Goal: Transaction & Acquisition: Register for event/course

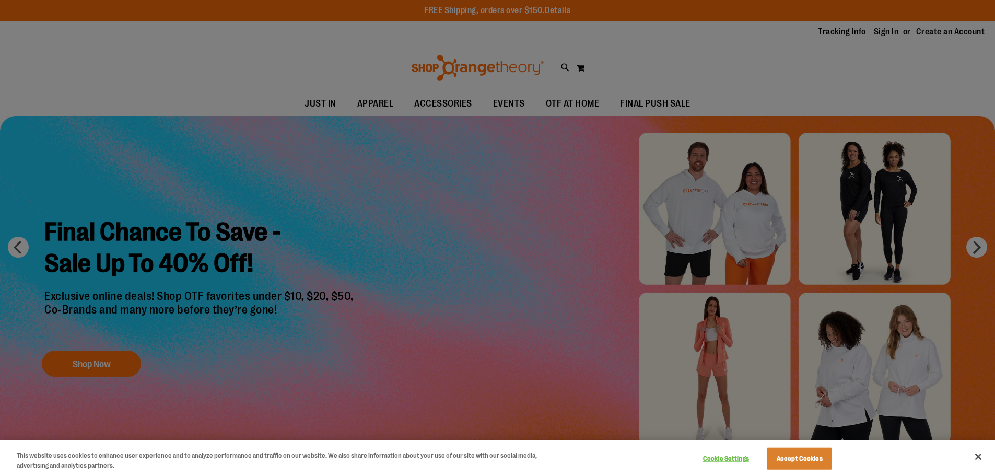
click at [491, 101] on div at bounding box center [497, 238] width 995 height 476
click at [727, 459] on button "Cookie Settings" at bounding box center [725, 458] width 65 height 21
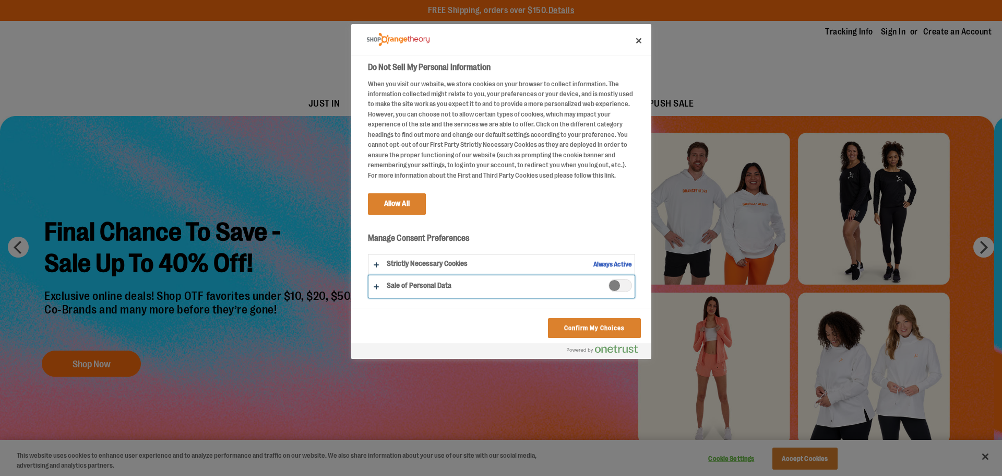
click at [381, 285] on button "Do Not Sell My Personal Information" at bounding box center [502, 286] width 266 height 22
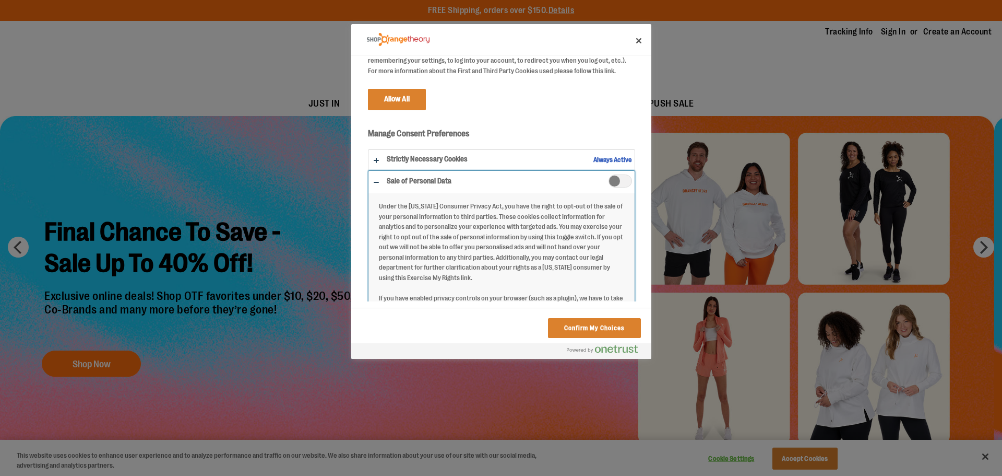
click at [616, 174] on button "Do Not Sell My Personal Information" at bounding box center [502, 351] width 266 height 360
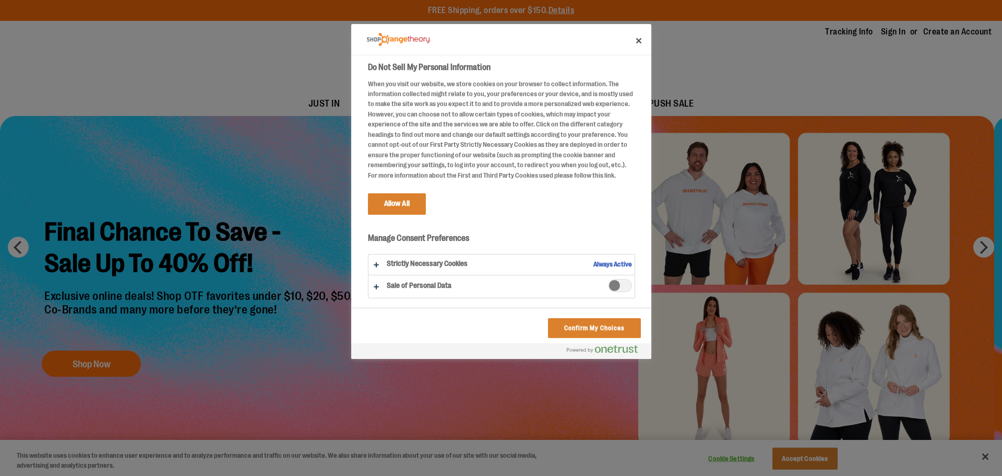
click at [612, 279] on span "Sale of Personal Data" at bounding box center [620, 285] width 23 height 13
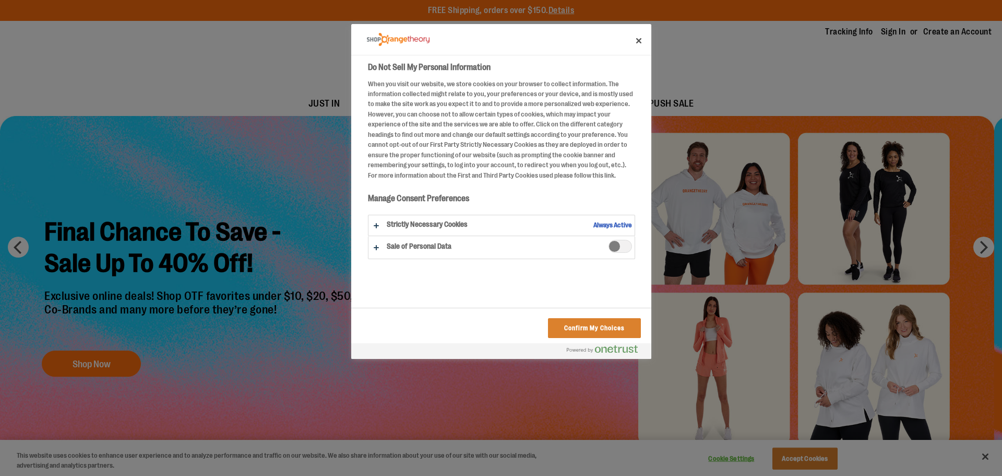
drag, startPoint x: 613, startPoint y: 244, endPoint x: 620, endPoint y: 257, distance: 14.0
click at [613, 244] on span "Sale of Personal Data" at bounding box center [620, 246] width 23 height 13
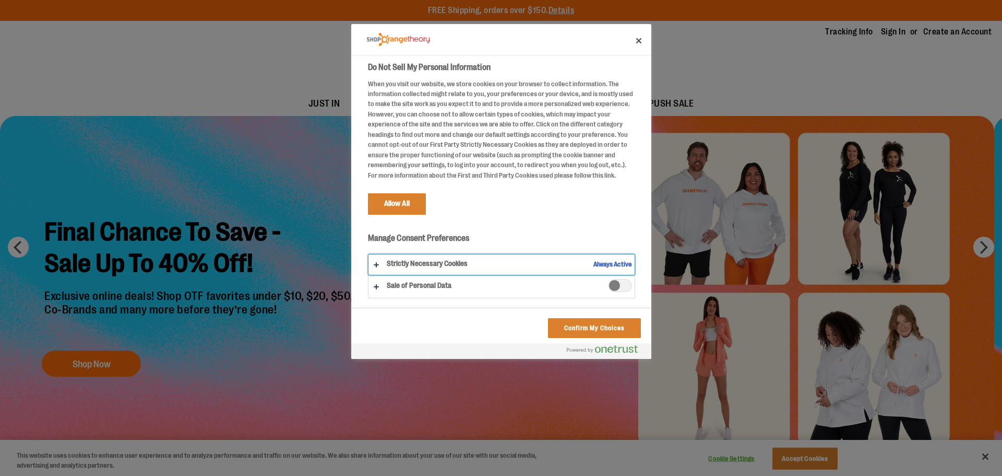
click at [380, 262] on button "Do Not Sell My Personal Information" at bounding box center [502, 264] width 266 height 20
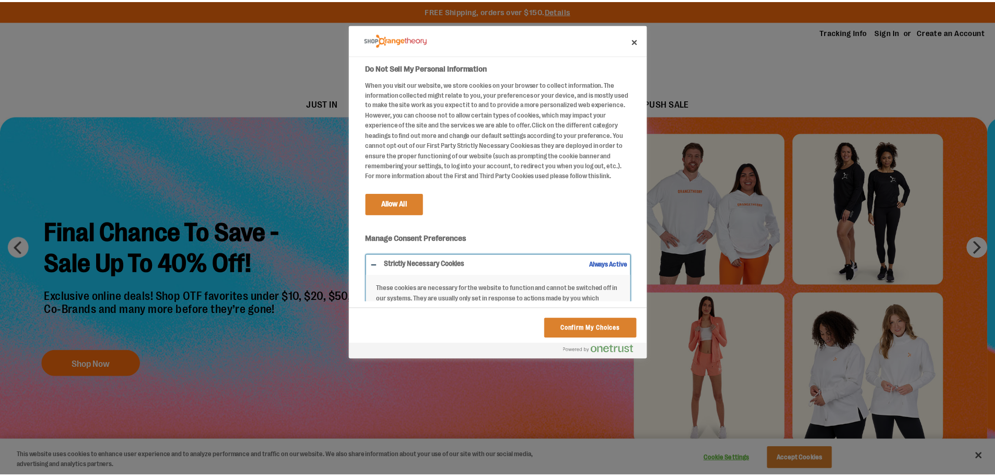
scroll to position [90, 0]
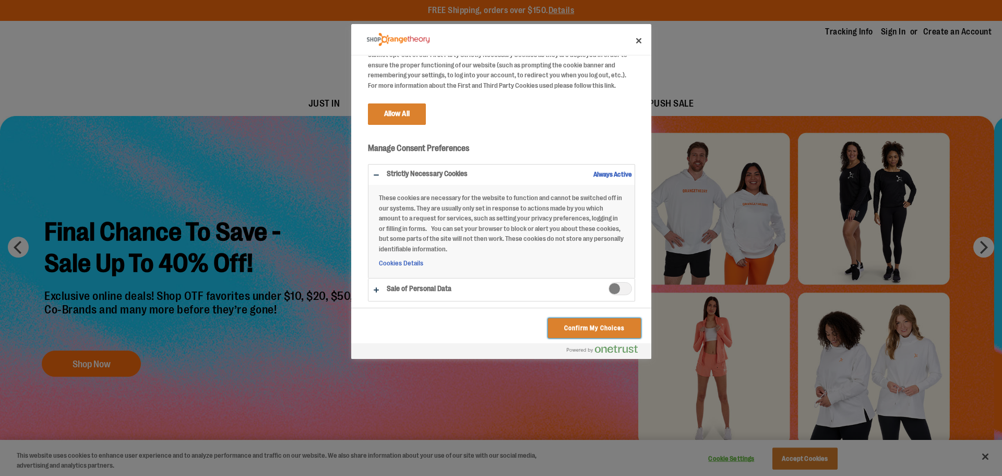
click at [598, 329] on button "Confirm My Choices" at bounding box center [594, 328] width 92 height 20
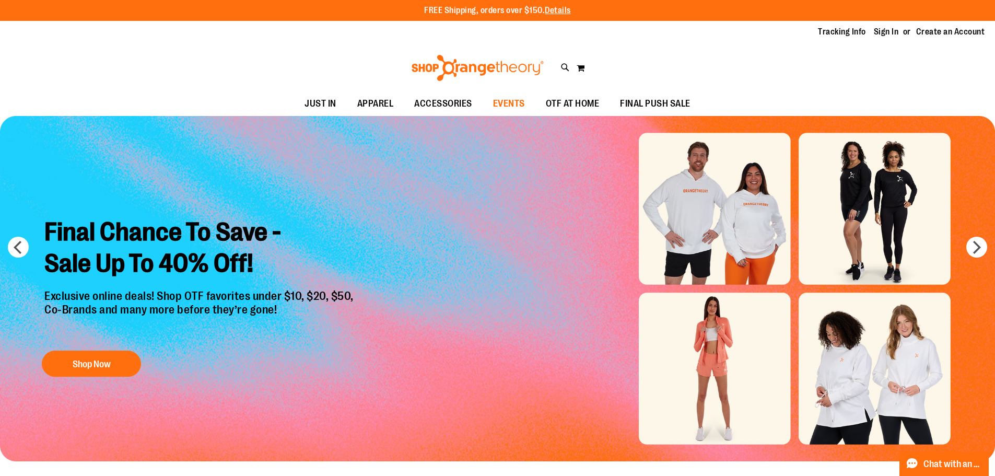
click at [514, 102] on span "EVENTS" at bounding box center [509, 103] width 32 height 23
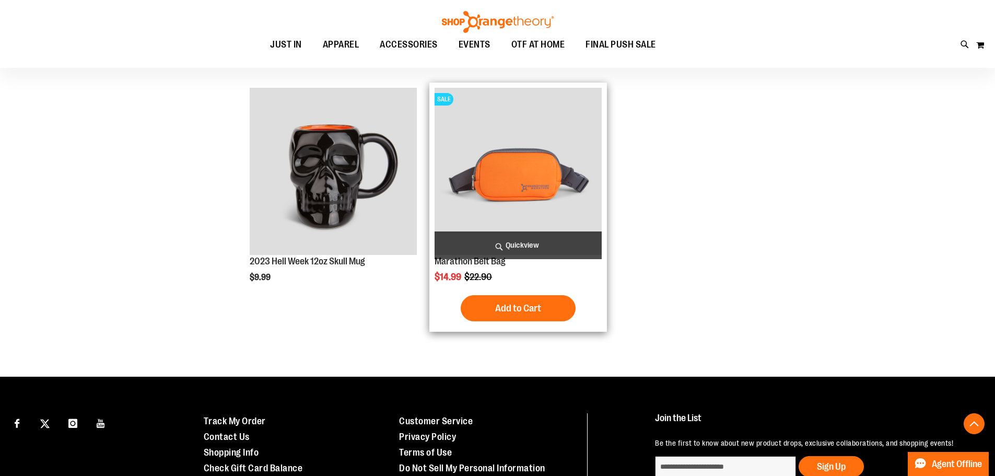
scroll to position [674, 0]
